Goal: Check status: Check status

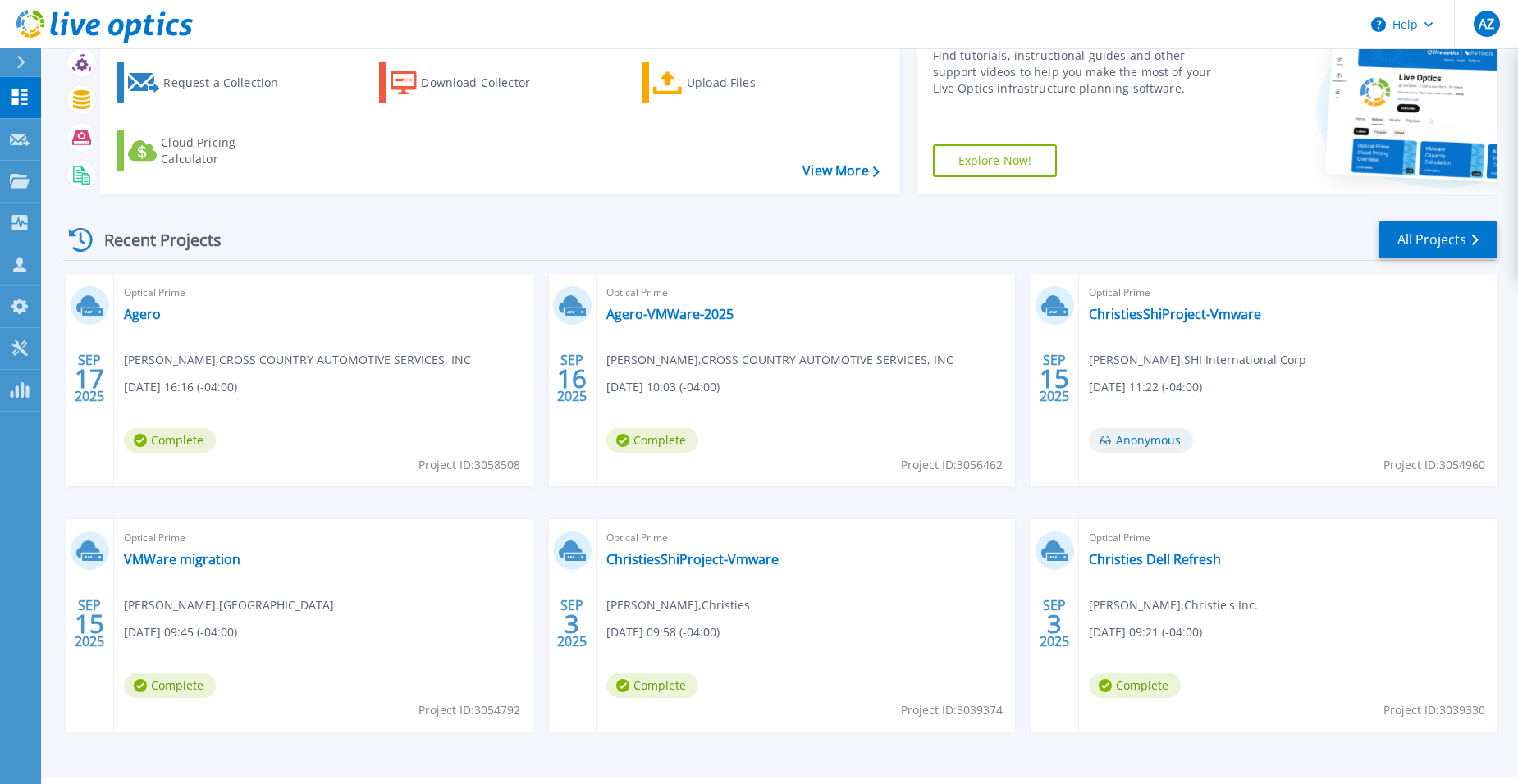
scroll to position [124, 0]
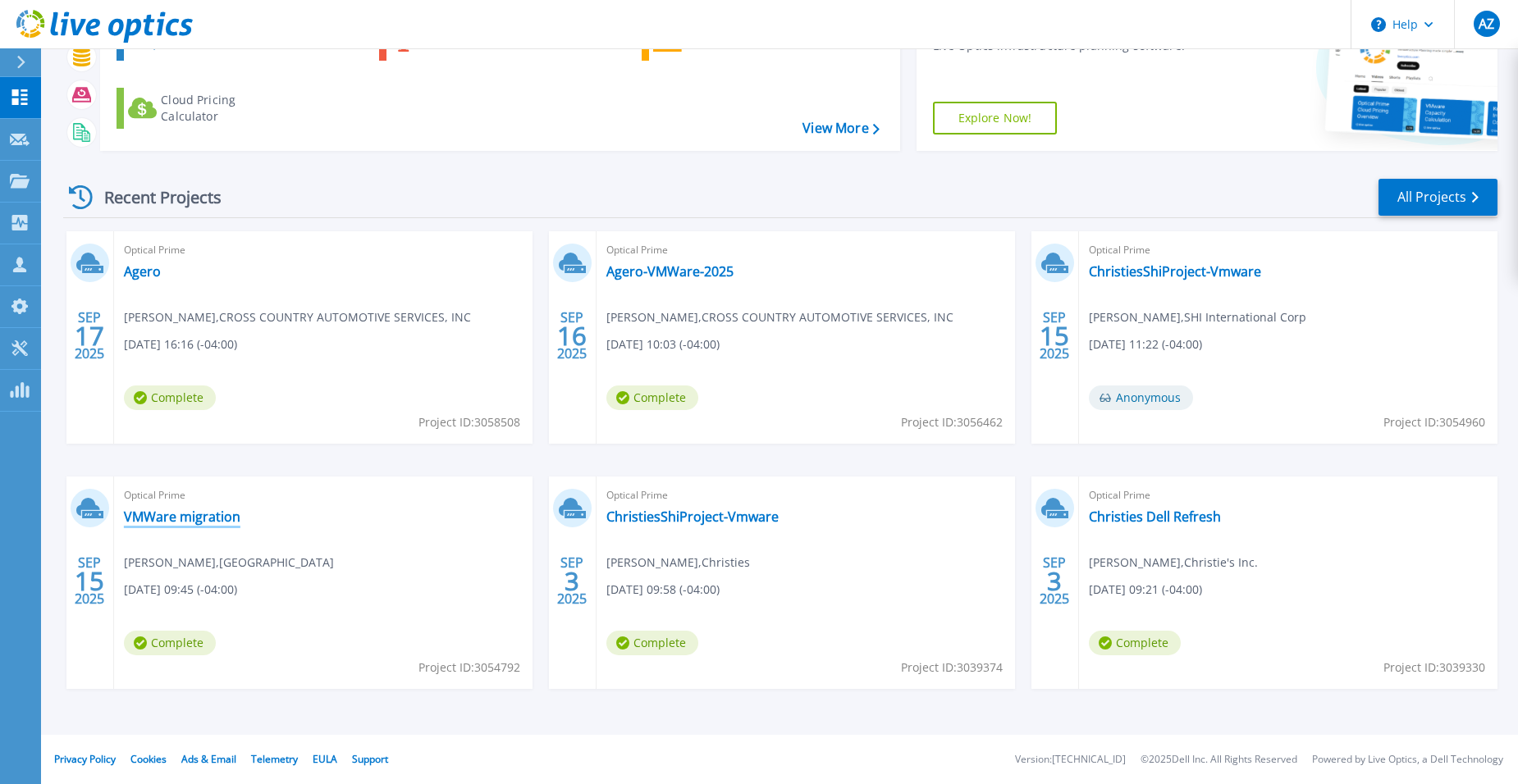
click at [173, 517] on link "VMWare migration" at bounding box center [182, 517] width 116 height 17
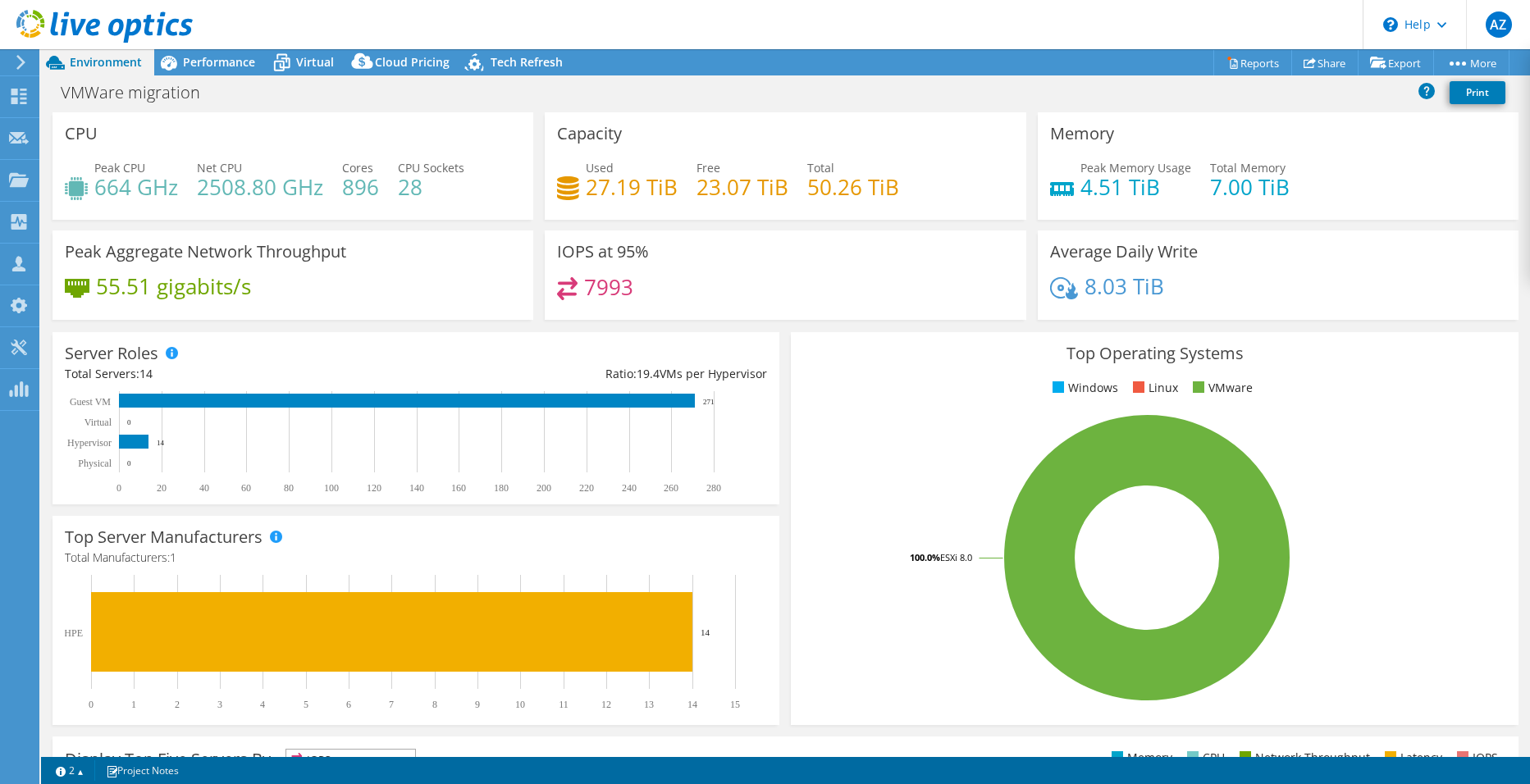
select select "USD"
